Goal: Task Accomplishment & Management: Manage account settings

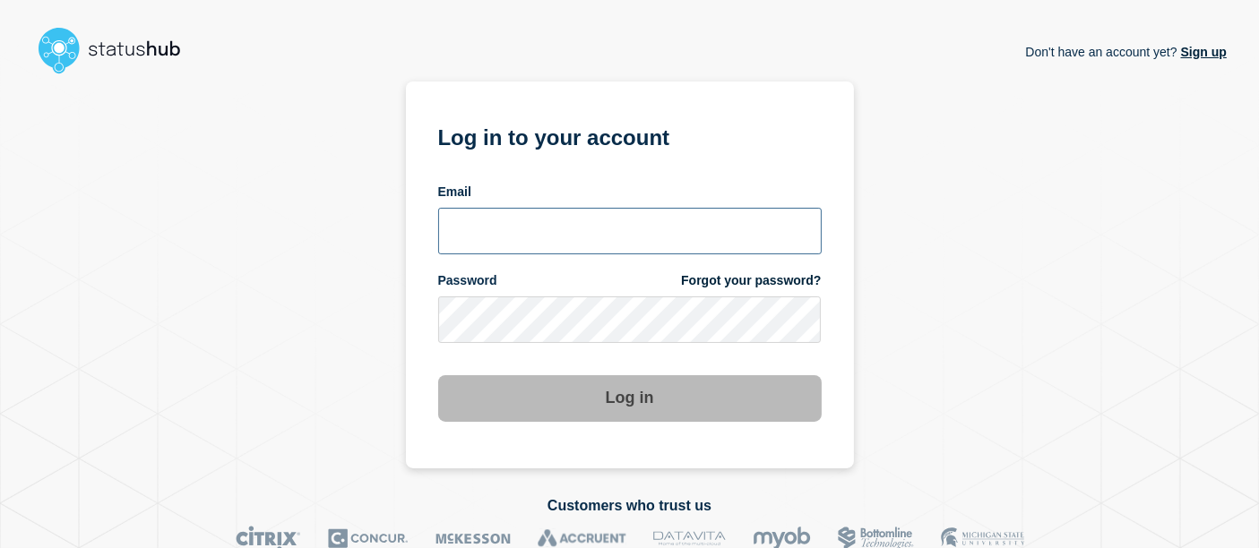
click at [622, 245] on input "email input" at bounding box center [630, 231] width 384 height 47
type input "[PERSON_NAME][EMAIL_ADDRESS][PERSON_NAME][DOMAIN_NAME]"
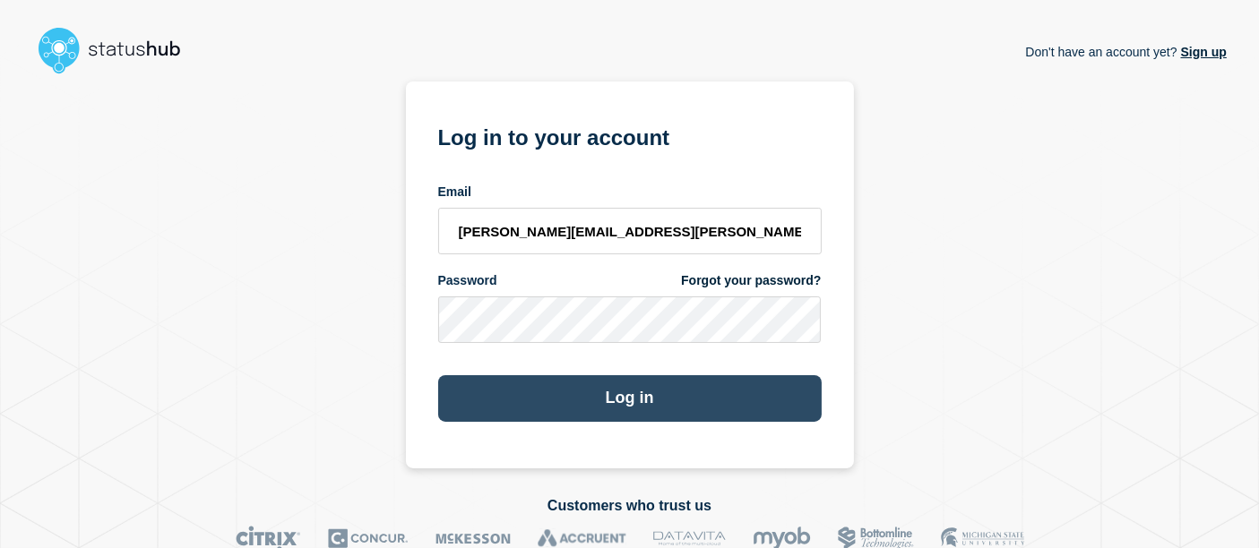
click at [556, 401] on button "Log in" at bounding box center [630, 398] width 384 height 47
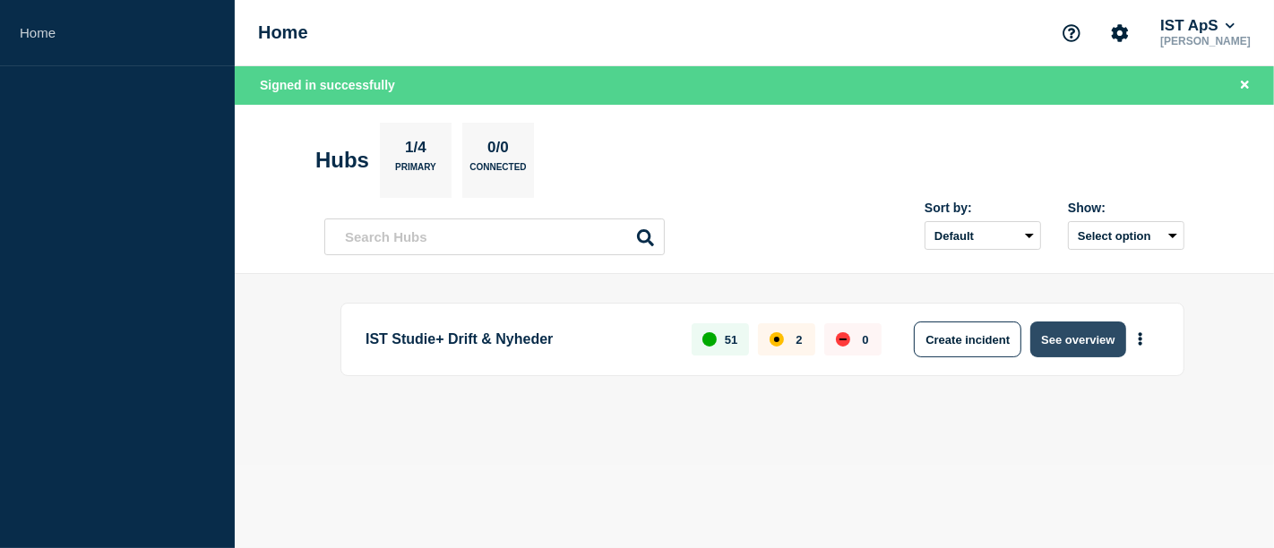
click at [1053, 337] on button "See overview" at bounding box center [1078, 340] width 95 height 36
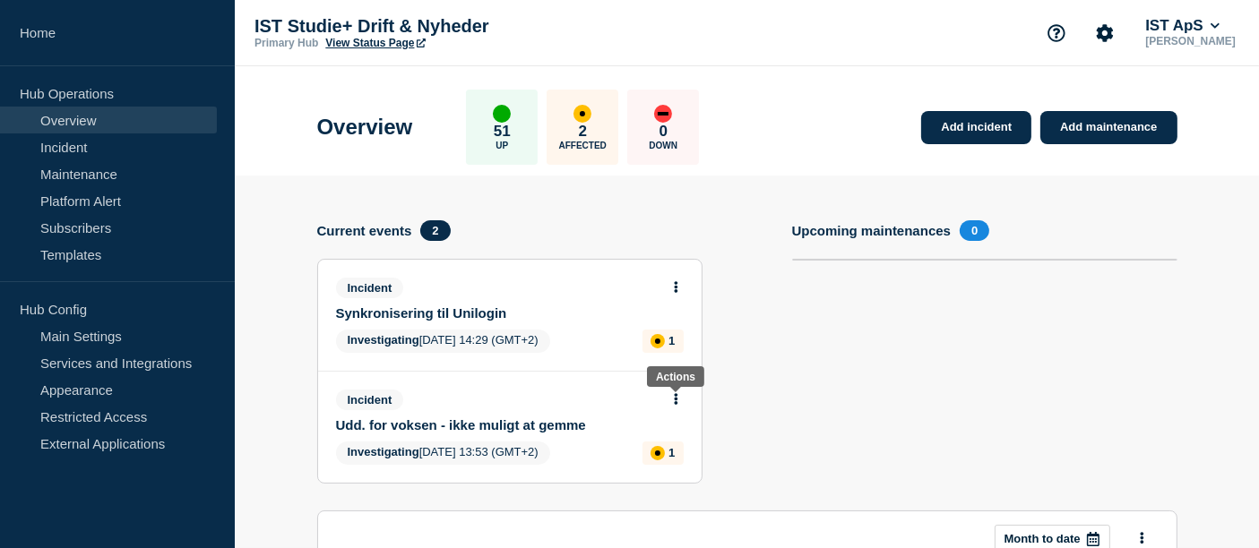
click at [670, 403] on button at bounding box center [676, 400] width 15 height 15
click at [659, 467] on link "Update incident" at bounding box center [676, 466] width 87 height 14
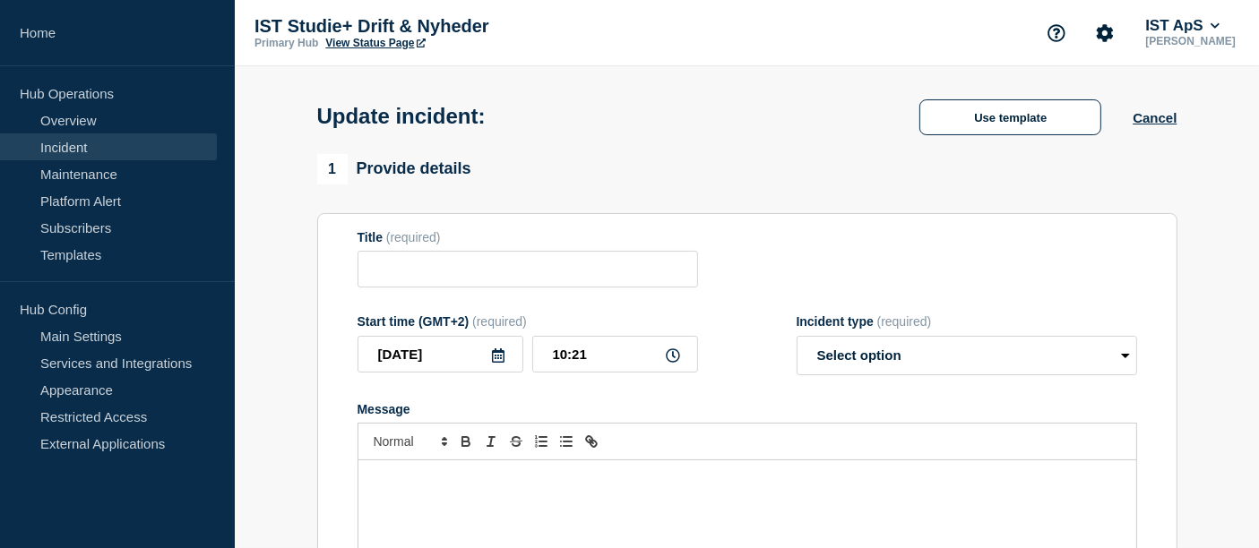
type input "Udd. for voksen - ikke muligt at gemme"
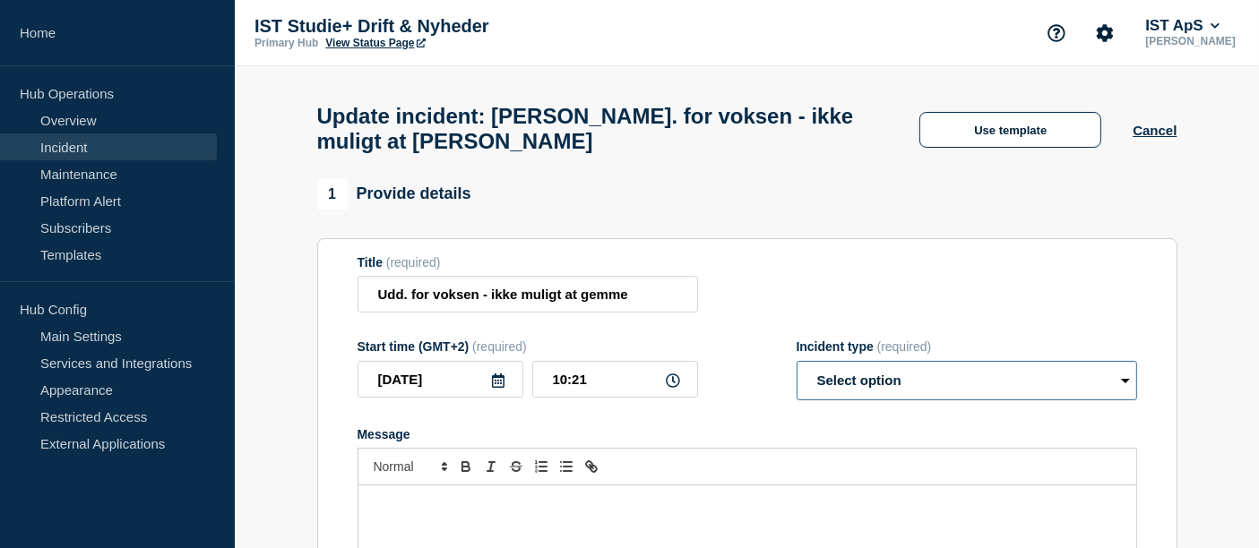
click at [830, 393] on select "Select option Investigating Identified Monitoring Resolved" at bounding box center [967, 380] width 341 height 39
select select "resolved"
click at [797, 371] on select "Select option Investigating Identified Monitoring Resolved" at bounding box center [967, 380] width 341 height 39
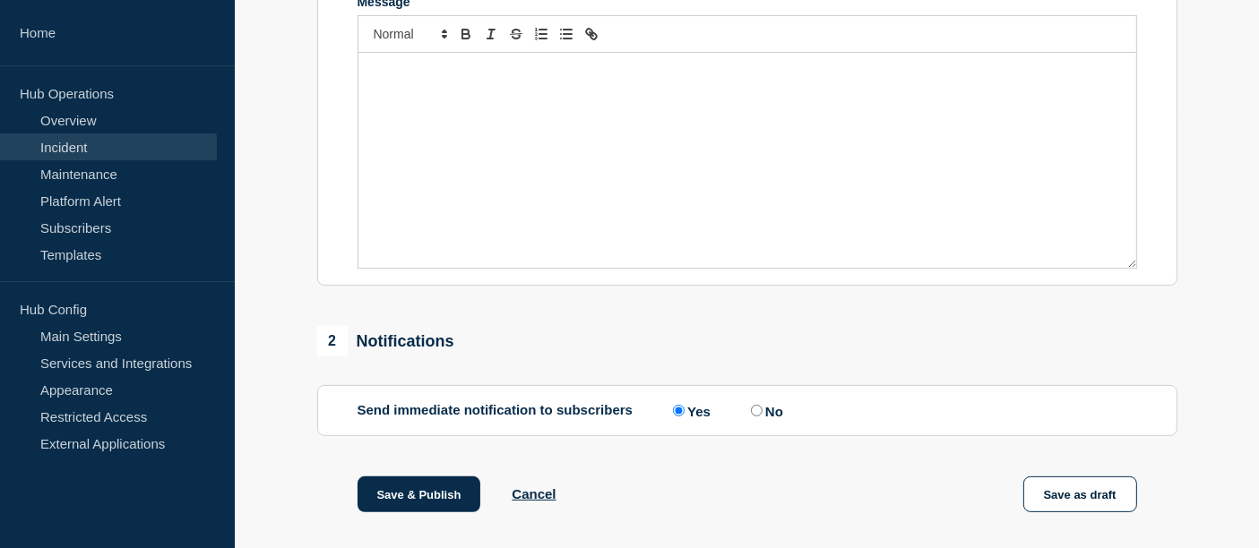
scroll to position [436, 0]
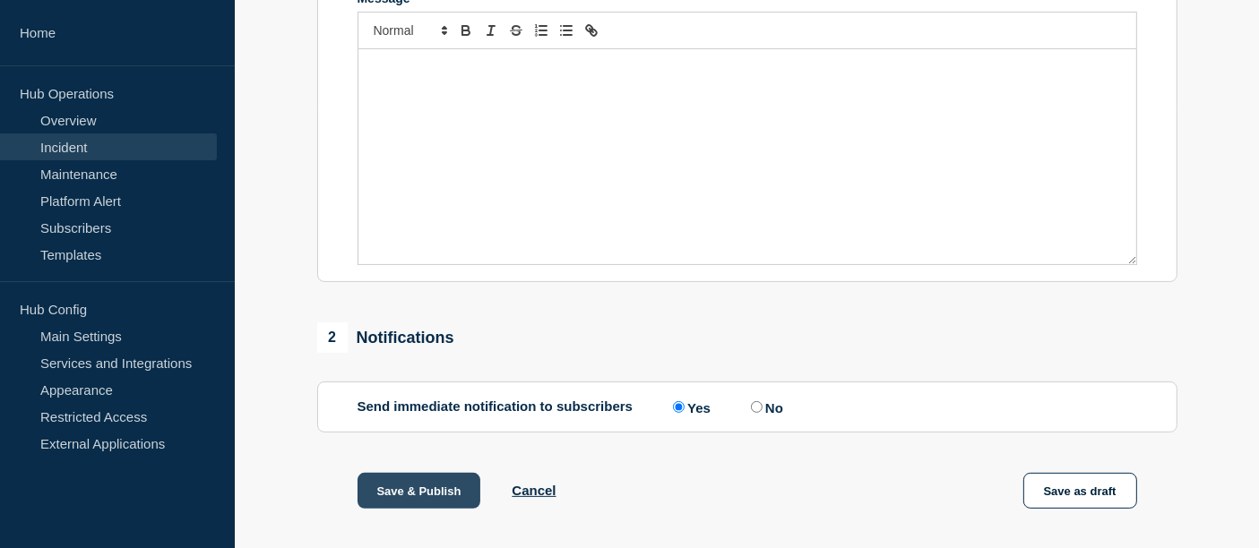
click at [439, 496] on button "Save & Publish" at bounding box center [420, 491] width 124 height 36
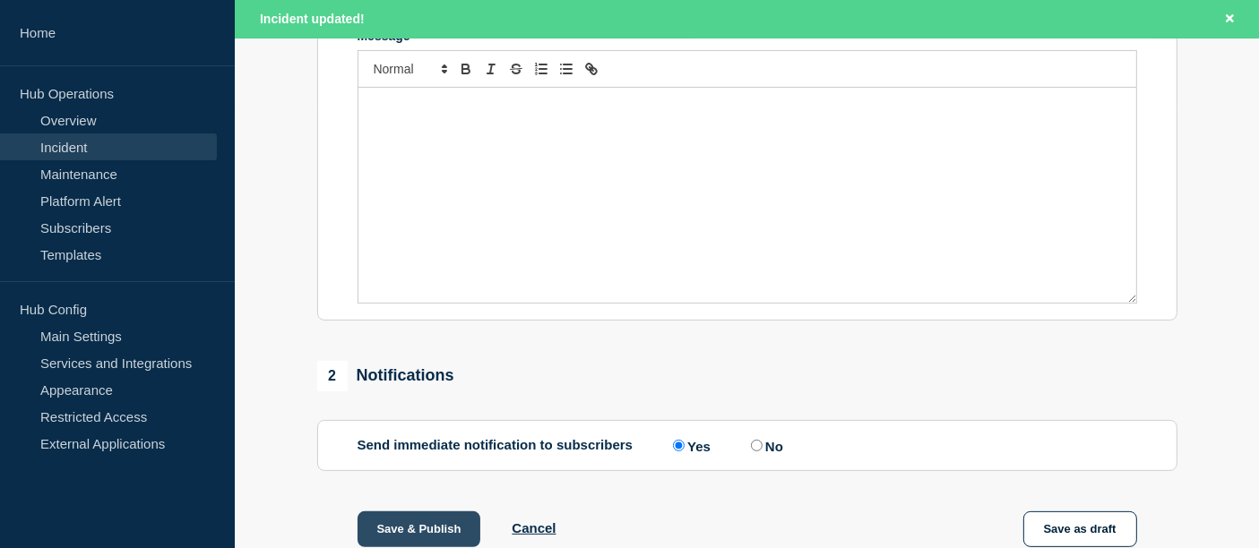
scroll to position [475, 0]
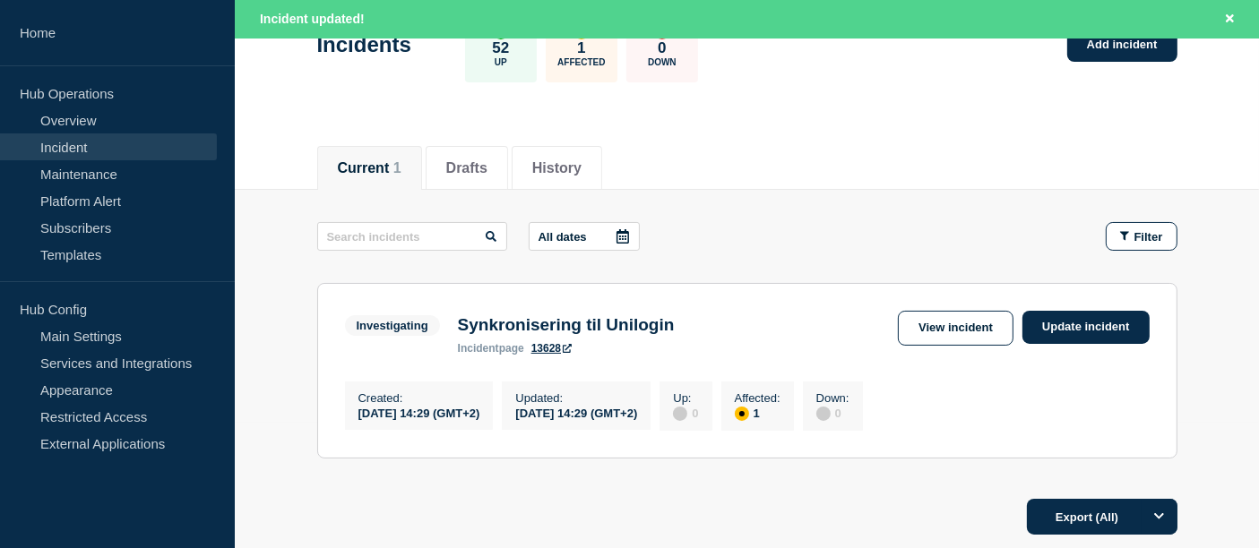
scroll to position [177, 0]
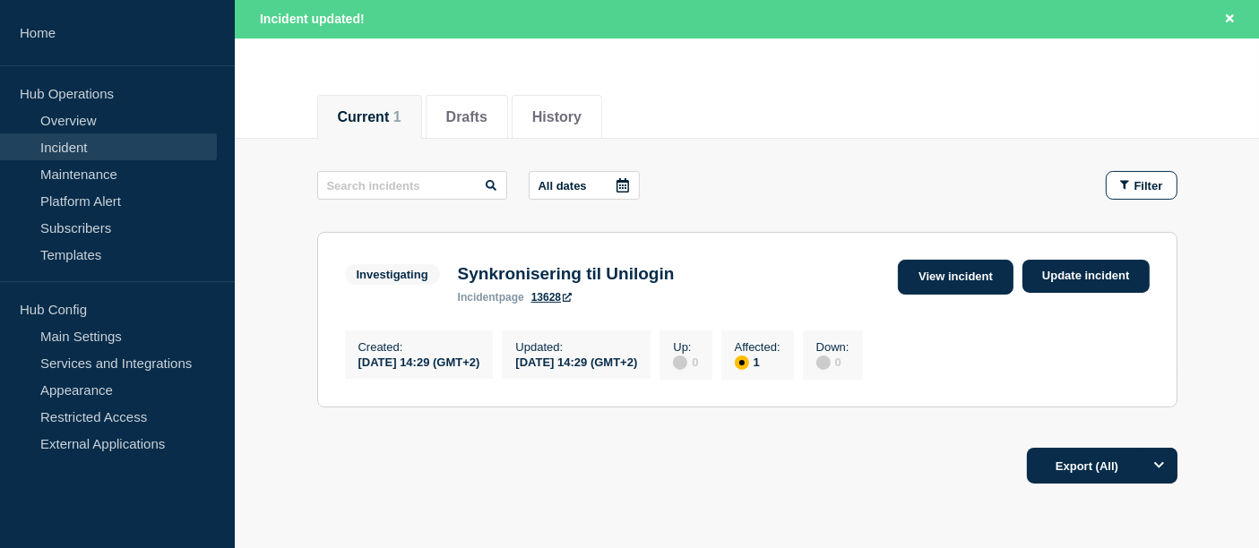
click at [976, 280] on link "View incident" at bounding box center [956, 277] width 116 height 35
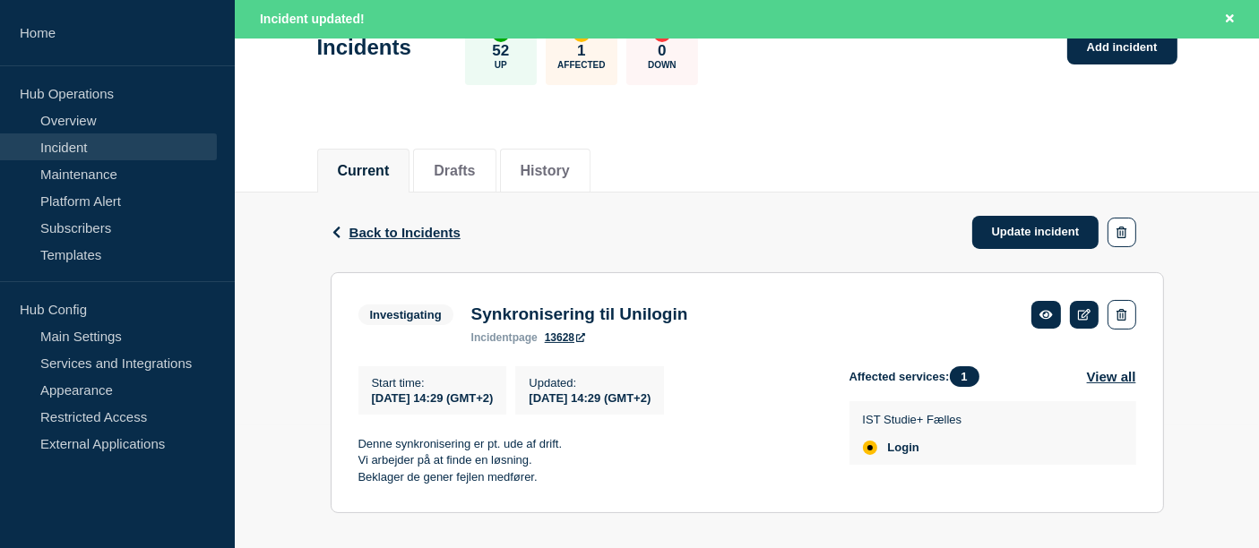
scroll to position [125, 0]
